Goal: Check status: Check status

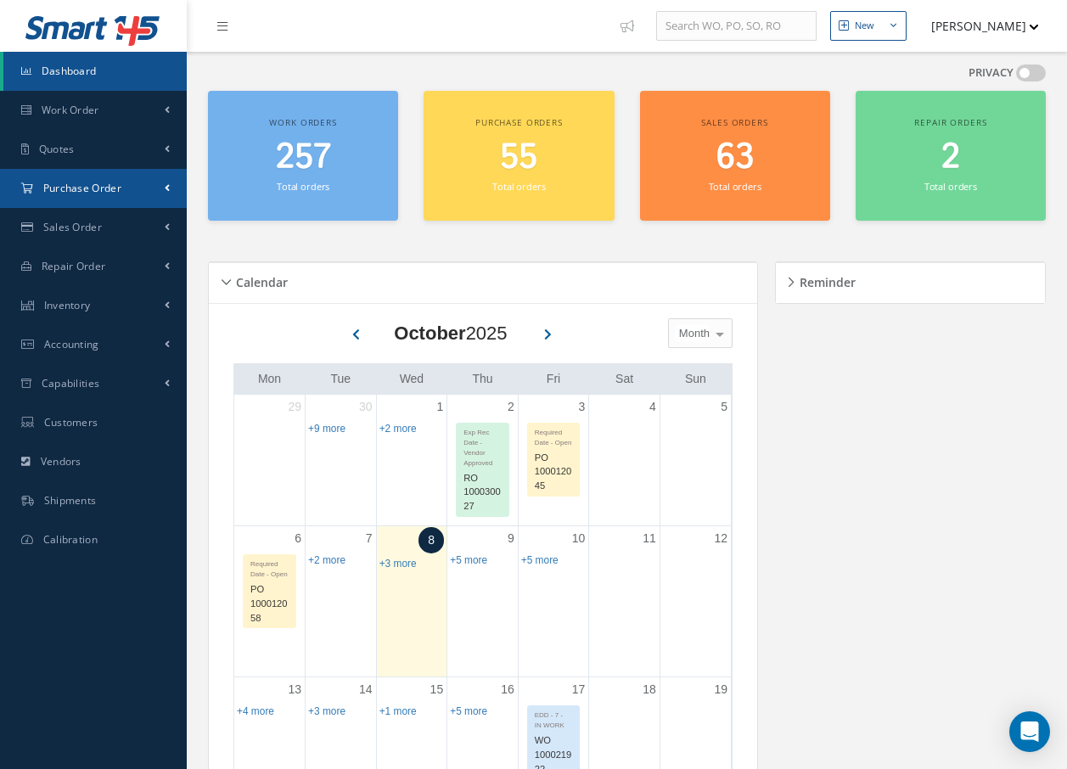
click at [109, 188] on span "Purchase Order" at bounding box center [82, 188] width 78 height 14
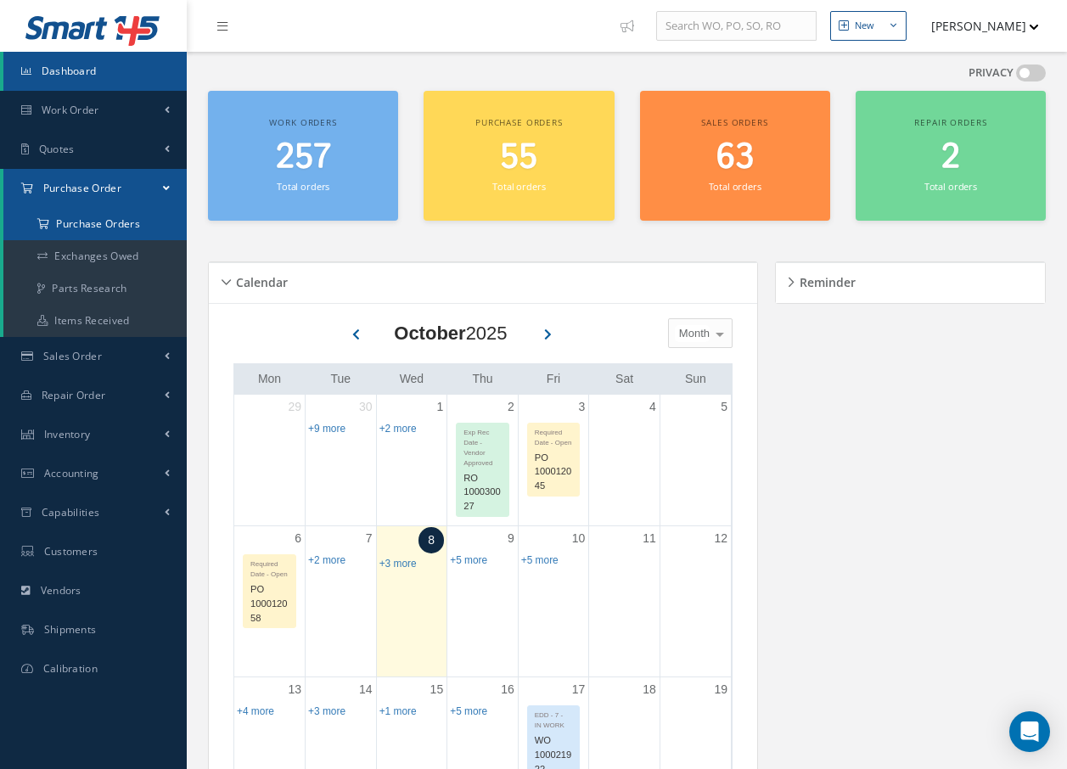
click at [103, 224] on a=1&status_id=2&status_id=3&status_id=5&collapsedFilters"] "Purchase Orders" at bounding box center [94, 224] width 183 height 32
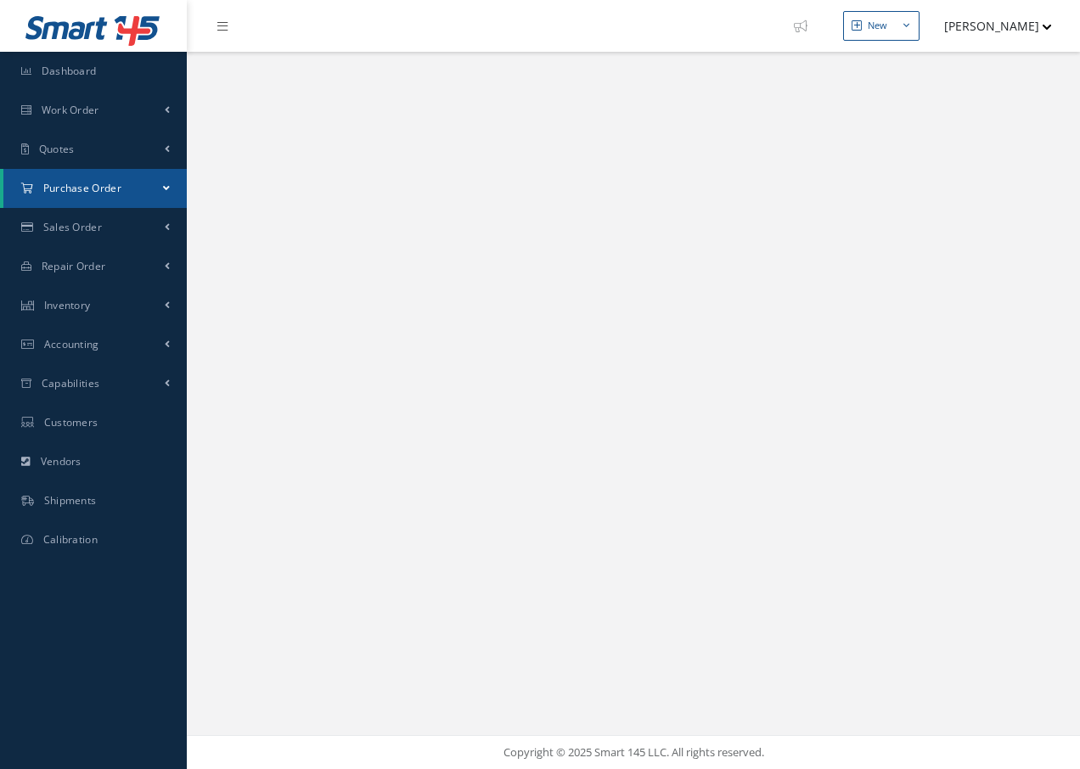
select select "25"
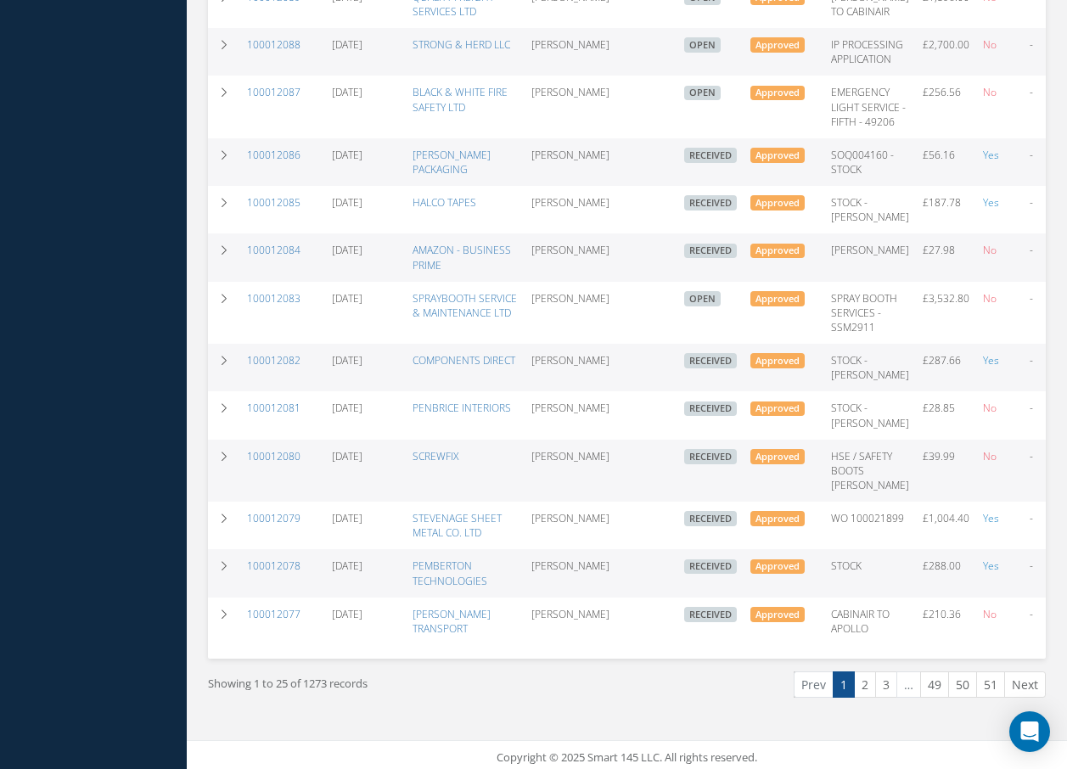
scroll to position [1018, 0]
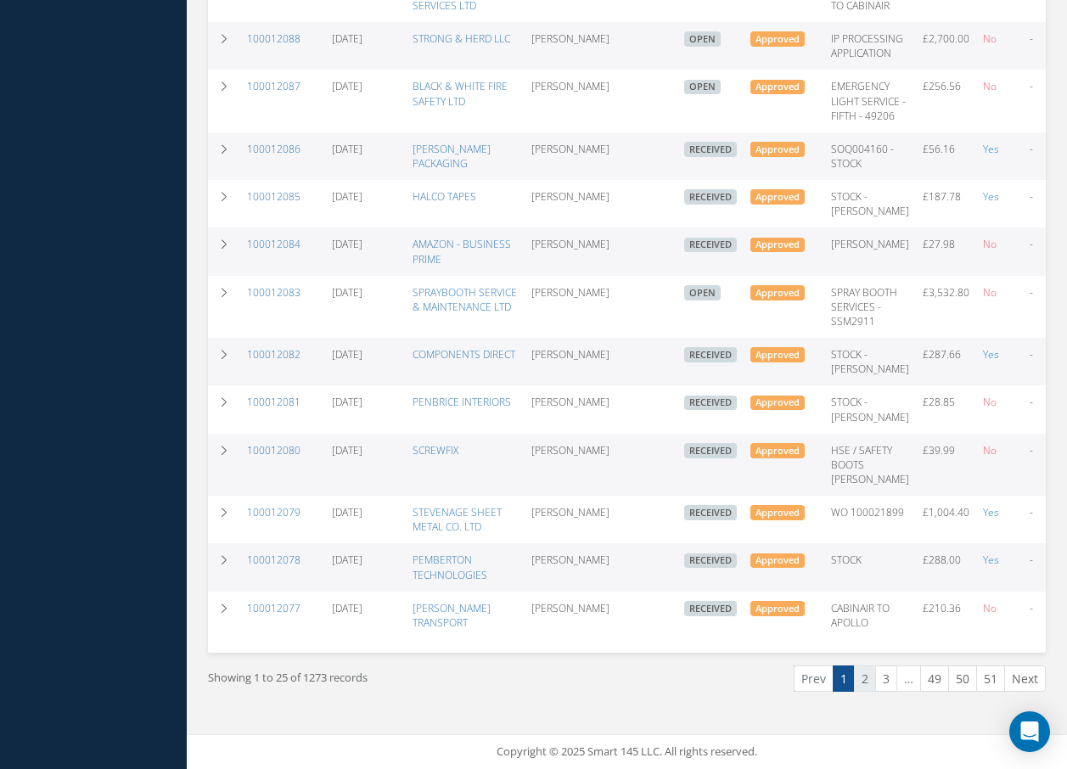
click at [863, 692] on link "2" at bounding box center [865, 678] width 22 height 26
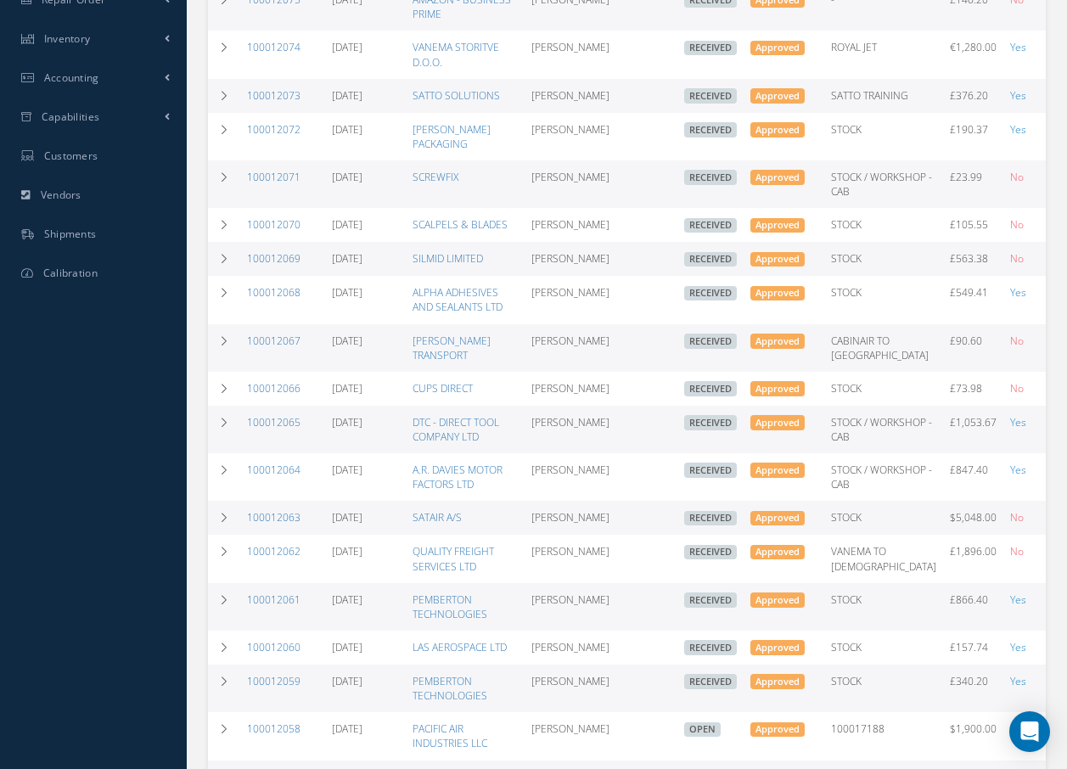
scroll to position [424, 0]
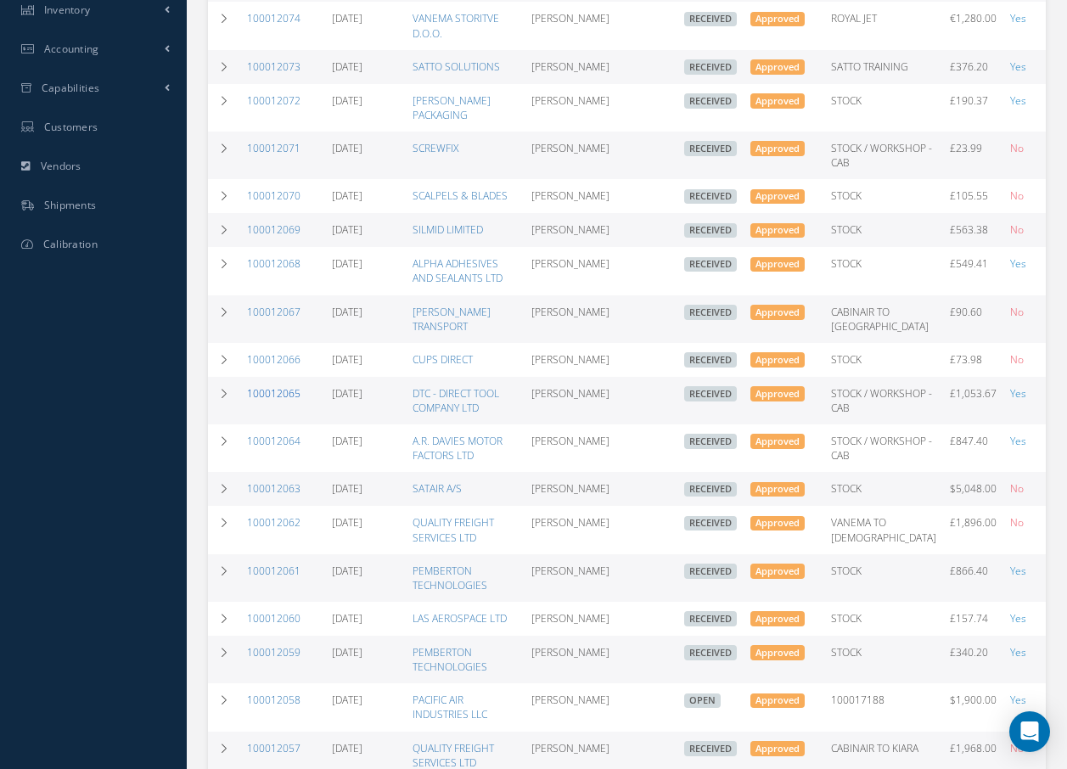
click at [278, 401] on link "100012065" at bounding box center [273, 393] width 53 height 14
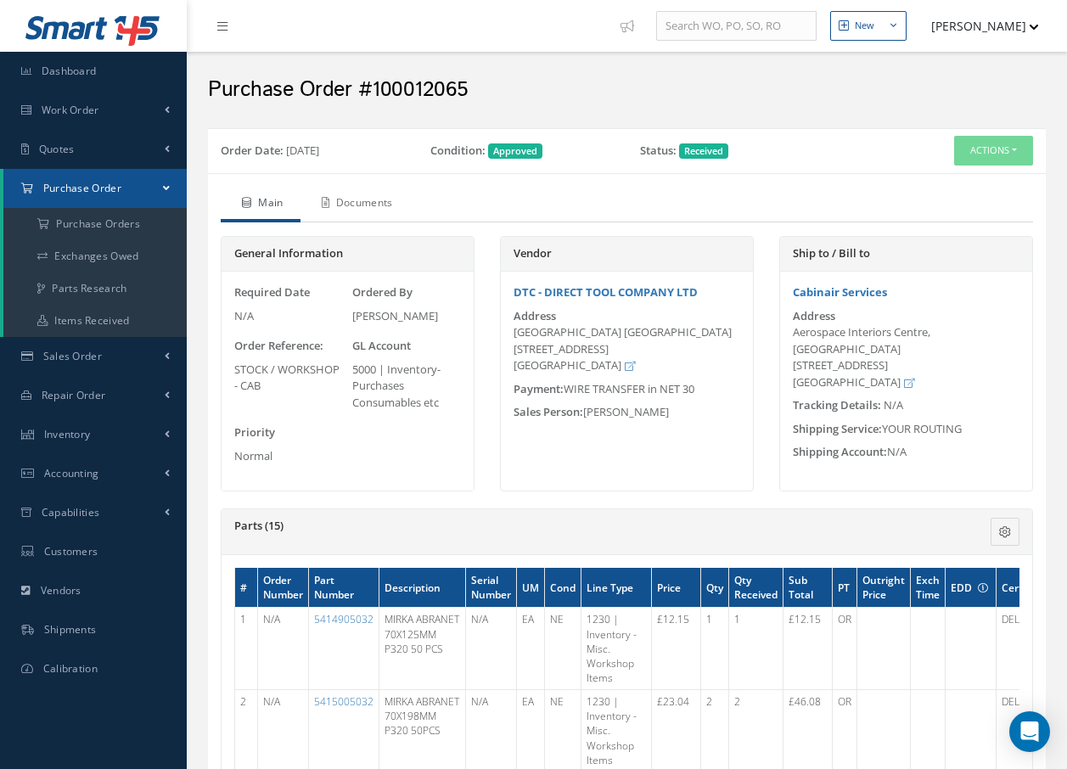
click at [366, 204] on link "Documents" at bounding box center [354, 205] width 109 height 36
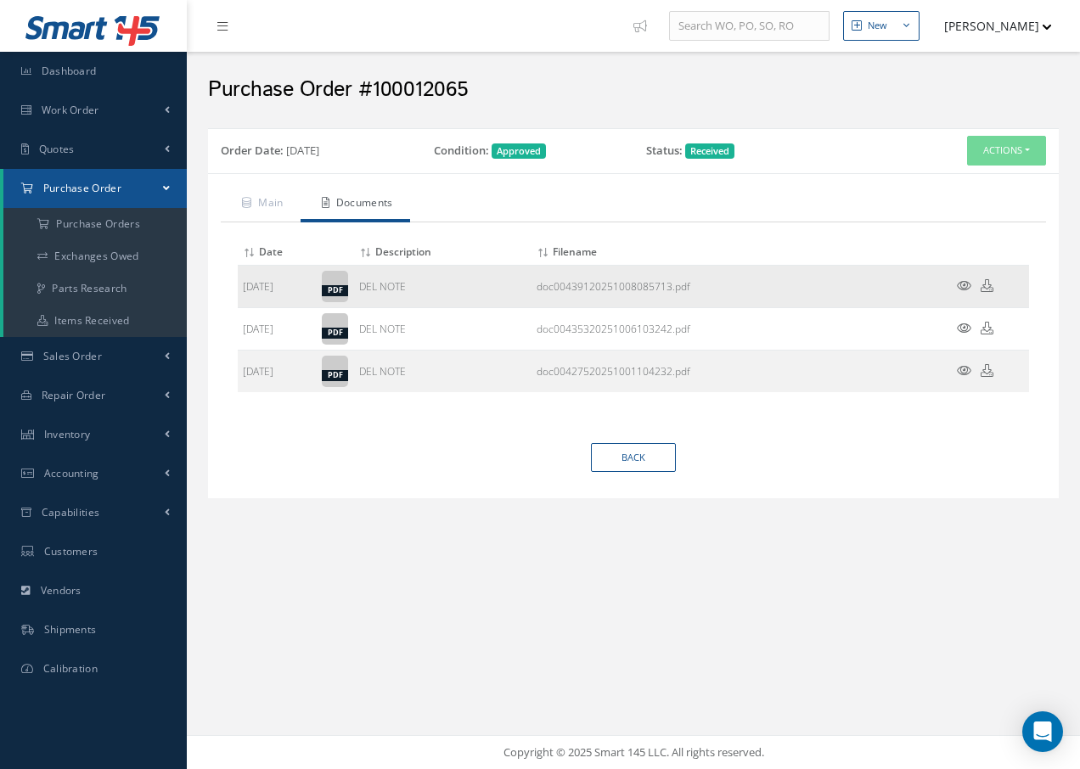
click at [958, 283] on icon at bounding box center [963, 285] width 14 height 13
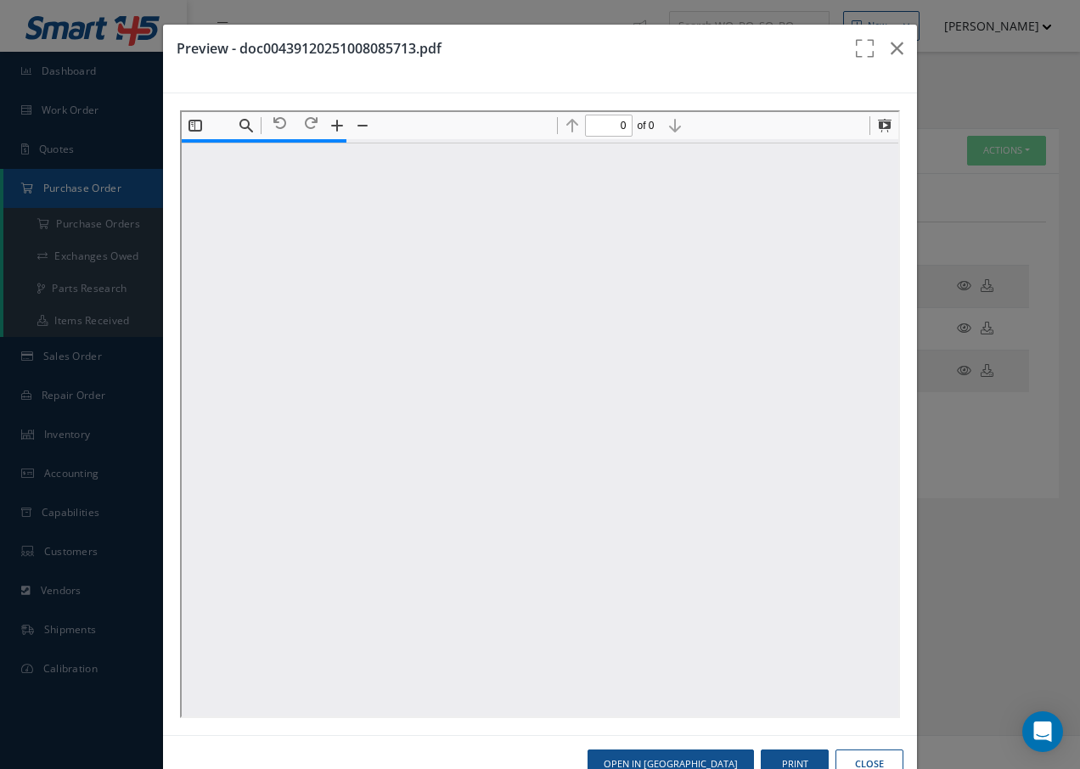
type input "1"
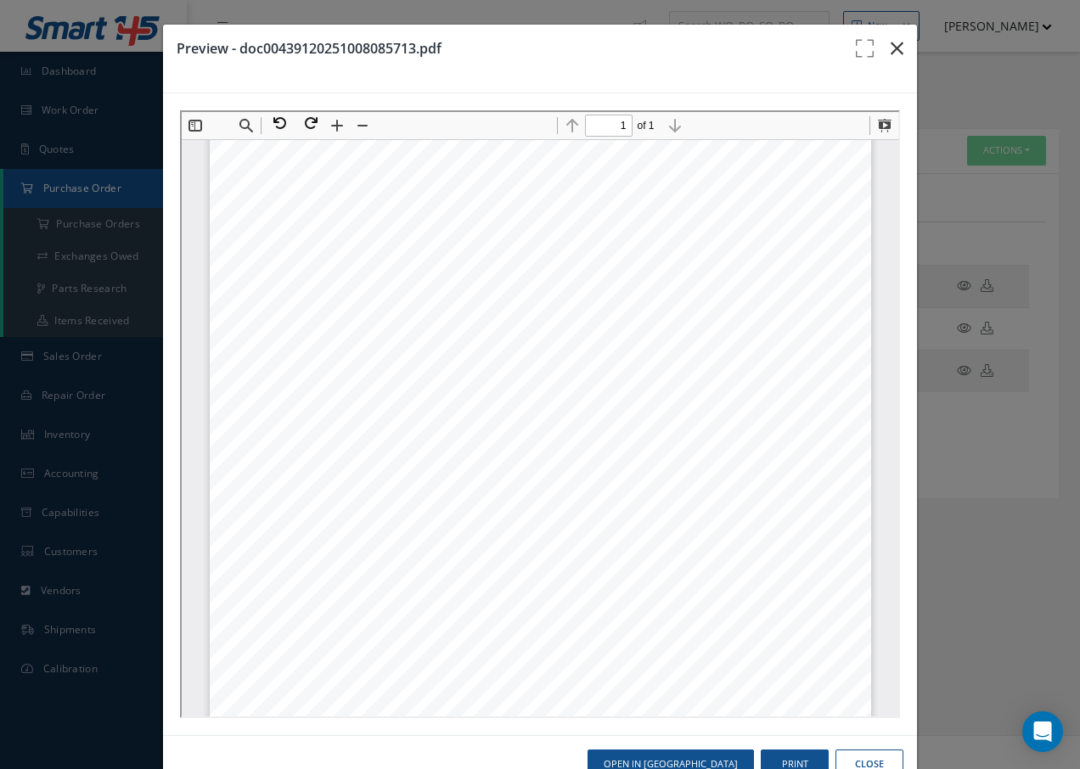
click at [890, 52] on icon "button" at bounding box center [896, 48] width 13 height 20
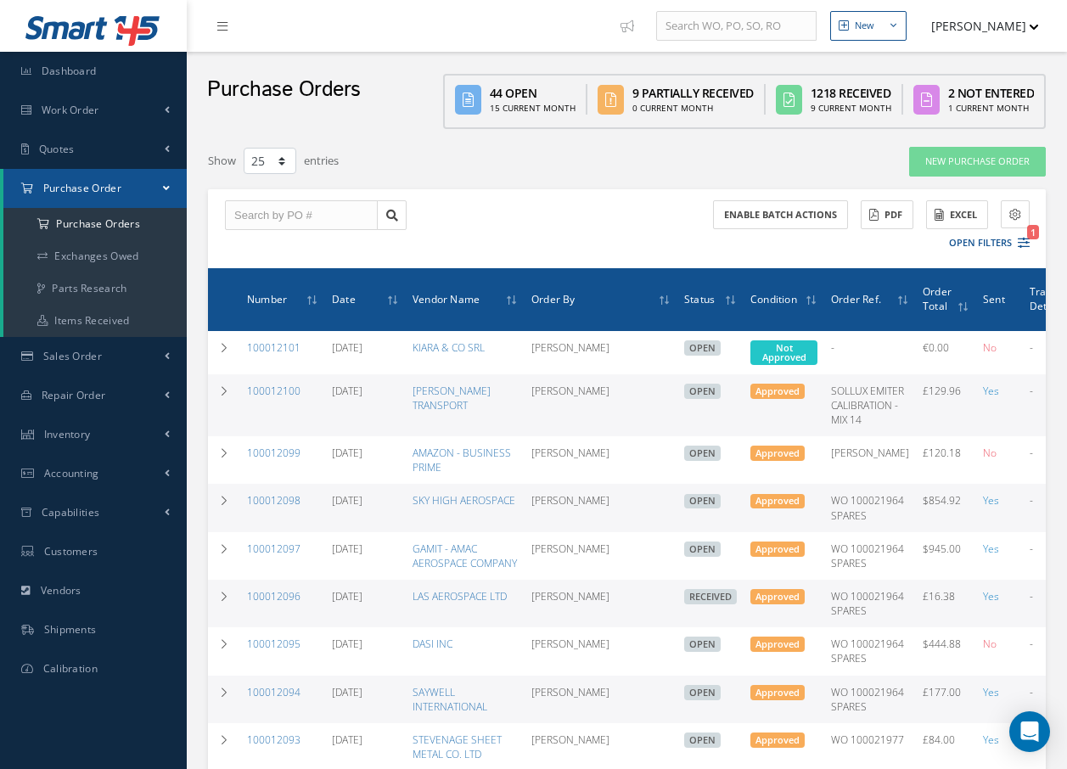
select select "25"
